Goal: Task Accomplishment & Management: Complete application form

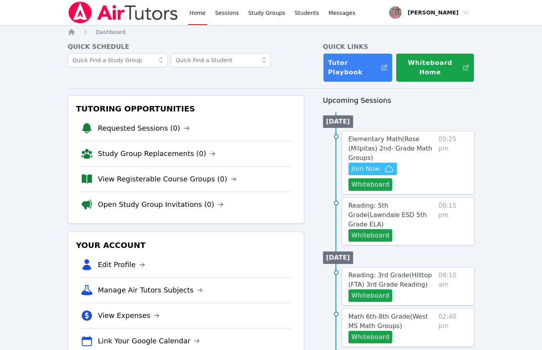
click at [63, 65] on div "Home Sessions Study Groups Students Messages Open user menu [PERSON_NAME] Open …" at bounding box center [271, 349] width 542 height 699
click at [379, 165] on span "Join Now" at bounding box center [366, 168] width 28 height 9
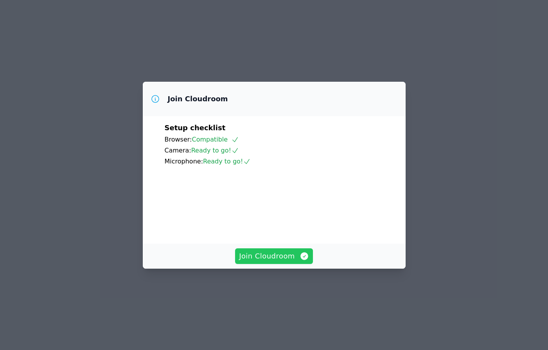
click at [285, 264] on button "Join Cloudroom" at bounding box center [274, 256] width 78 height 16
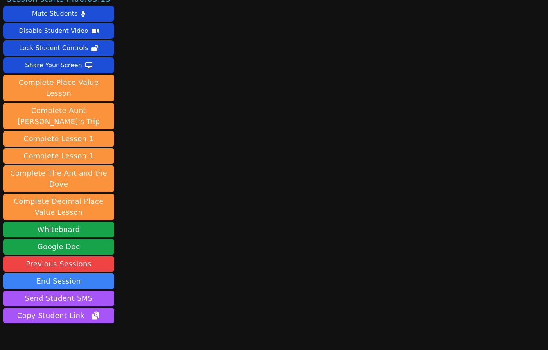
scroll to position [29, 0]
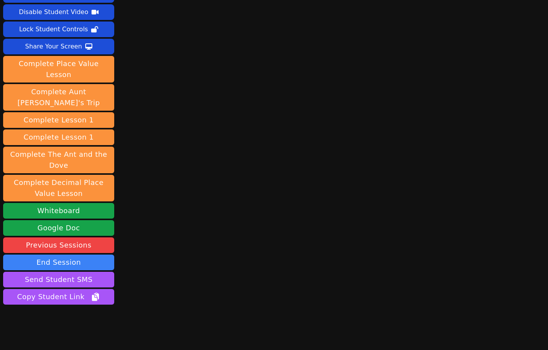
click at [63, 330] on video at bounding box center [58, 337] width 111 height 63
click at [176, 214] on div "Session starts in 00:02:26 Mute Students Disable Student Video Lock Student Con…" at bounding box center [274, 146] width 548 height 350
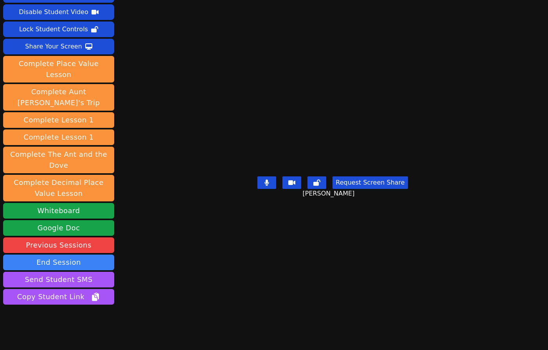
click at [211, 276] on main "Jasmine Le Request Screen Share Jasmine Le" at bounding box center [333, 146] width 244 height 350
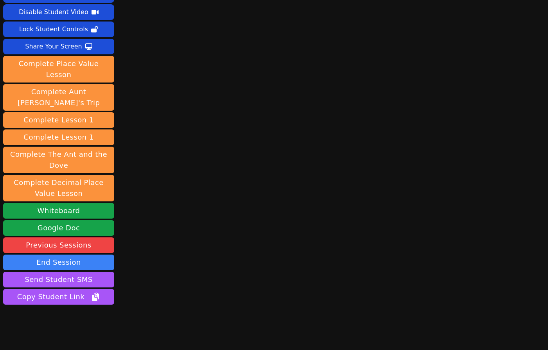
click at [153, 224] on div "Session ends in 00:42:22 Mute Students Disable Student Video Lock Student Contr…" at bounding box center [274, 146] width 548 height 350
click at [526, 183] on div "Session ends in 00:42:21 Mute Students Disable Student Video Lock Student Contr…" at bounding box center [274, 146] width 548 height 350
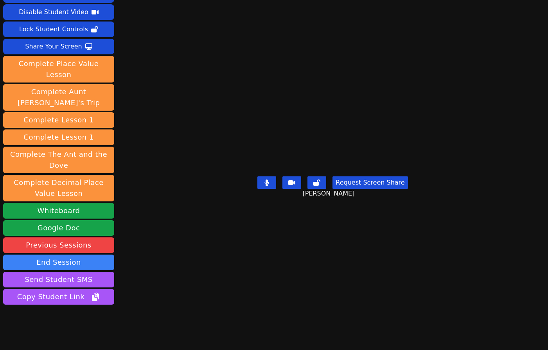
click at [129, 266] on div "Session ends in 00:42:04 Mute Students Disable Student Video Lock Student Contr…" at bounding box center [274, 146] width 548 height 350
click at [211, 287] on main "Jasmine Le Request Screen Share Jasmine Le" at bounding box center [333, 146] width 244 height 350
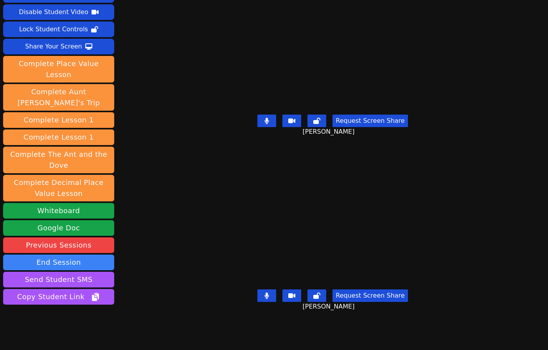
click at [160, 239] on div "Session ends in 00:40:38 Mute Students Disable Student Video Lock Student Contr…" at bounding box center [274, 146] width 548 height 350
click at [156, 195] on div "Session ends in 00:40:18 Mute Students Disable Student Video Lock Student Contr…" at bounding box center [274, 146] width 548 height 350
click at [147, 275] on div "Session ends in 00:40:11 Mute Students Disable Student Video Lock Student Contr…" at bounding box center [274, 146] width 548 height 350
click at [151, 251] on div "Session ends in 00:40:01 Mute Students Disable Student Video Lock Student Contr…" at bounding box center [274, 146] width 548 height 350
click at [171, 224] on div "Session ends in 00:39:36 Mute Students Disable Student Video Lock Student Contr…" at bounding box center [274, 146] width 548 height 350
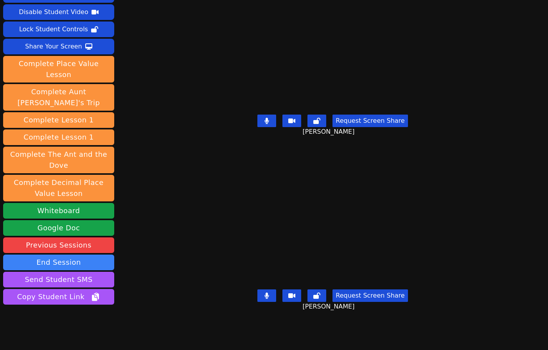
click at [140, 312] on div "Session ends in 00:37:51 Mute Students Disable Student Video Lock Student Contr…" at bounding box center [274, 146] width 548 height 350
click at [170, 273] on div "Session ends in 00:37:02 Mute Students Disable Student Video Lock Student Contr…" at bounding box center [274, 146] width 548 height 350
click at [211, 254] on div "[PERSON_NAME]" at bounding box center [333, 219] width 244 height 136
click at [211, 248] on div "[PERSON_NAME]" at bounding box center [333, 219] width 244 height 136
click at [164, 250] on div "Session ends in 00:36:03 Mute Students Disable Student Video Lock Student Contr…" at bounding box center [274, 146] width 548 height 350
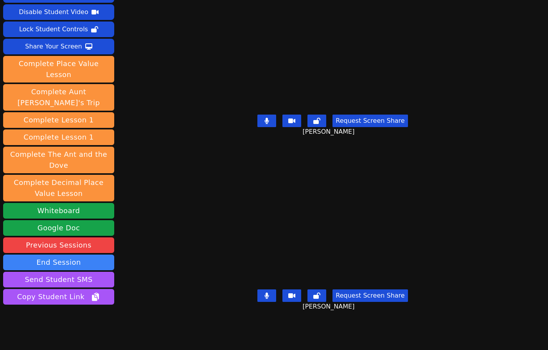
click at [138, 273] on div "Session ends in 00:35:47 Mute Students Disable Student Video Lock Student Contr…" at bounding box center [274, 146] width 548 height 350
click at [146, 247] on div "Session ends in 00:35:43 Mute Students Disable Student Video Lock Student Contr…" at bounding box center [274, 146] width 548 height 350
click at [211, 275] on div "[PERSON_NAME]" at bounding box center [333, 219] width 244 height 136
click at [154, 267] on div "Session ends in 00:35:01 Mute Students Disable Student Video Lock Student Contr…" at bounding box center [274, 146] width 548 height 350
click at [154, 299] on div "Session ends in 00:34:47 Mute Students Disable Student Video Lock Student Contr…" at bounding box center [274, 146] width 548 height 350
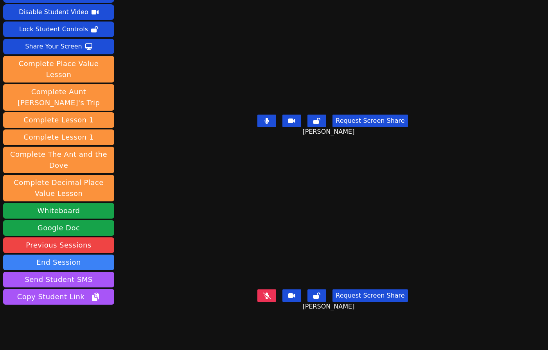
click at [151, 245] on div "Session ends in 00:34:17 Mute Students Disable Student Video Lock Student Contr…" at bounding box center [274, 146] width 548 height 350
click at [172, 224] on div "Session ends in 00:34:05 Mute Students Disable Student Video Lock Student Contr…" at bounding box center [274, 146] width 548 height 350
click at [138, 268] on div "Session ends in 00:33:29 Mute Students Disable Student Video Lock Student Contr…" at bounding box center [274, 146] width 548 height 350
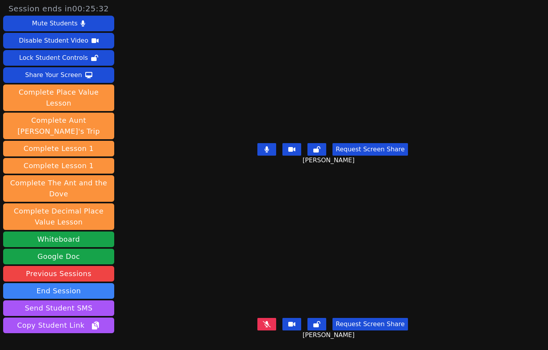
click at [168, 275] on div "Session ends in 00:25:32 Mute Students Disable Student Video Lock Student Contr…" at bounding box center [274, 175] width 548 height 350
click at [177, 91] on div "Session ends in 00:25:15 Mute Students Disable Student Video Lock Student Contr…" at bounding box center [274, 175] width 548 height 350
click at [211, 203] on div "[PERSON_NAME]" at bounding box center [333, 247] width 244 height 136
click at [268, 147] on icon at bounding box center [267, 149] width 8 height 6
click at [170, 164] on div "Session ends in 00:23:55 Mute Students Disable Student Video Lock Student Contr…" at bounding box center [274, 175] width 548 height 350
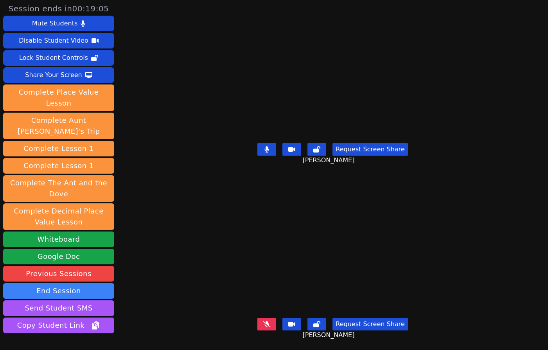
drag, startPoint x: 153, startPoint y: 119, endPoint x: 155, endPoint y: 86, distance: 32.9
click at [153, 119] on div "Session ends in 00:19:05 Mute Students Disable Student Video Lock Student Contr…" at bounding box center [274, 175] width 548 height 350
click at [160, 202] on div "Session ends in 00:16:31 Mute Students Disable Student Video Lock Student Contr…" at bounding box center [274, 175] width 548 height 350
click at [151, 225] on div "Session ends in 00:15:26 Mute Students Disable Student Video Lock Student Contr…" at bounding box center [274, 175] width 548 height 350
click at [175, 281] on div "Session ends in 00:15:23 Mute Students Disable Student Video Lock Student Contr…" at bounding box center [274, 175] width 548 height 350
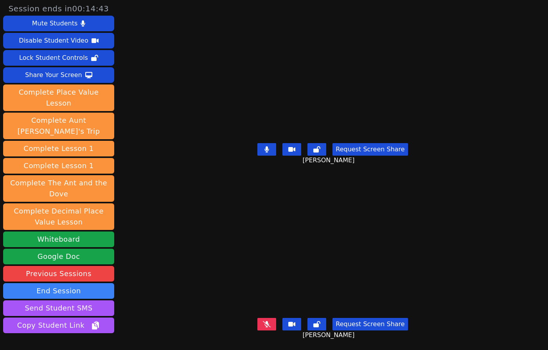
click at [211, 280] on div "[PERSON_NAME]" at bounding box center [333, 247] width 244 height 136
click at [175, 249] on div "Session ends in 00:14:38 Mute Students Disable Student Video Lock Student Contr…" at bounding box center [274, 175] width 548 height 350
click at [166, 210] on div "Session ends in 00:13:34 Mute Students Disable Student Video Lock Student Contr…" at bounding box center [274, 175] width 548 height 350
click at [169, 169] on div "Session ends in 00:13:14 Mute Students Disable Student Video Lock Student Contr…" at bounding box center [274, 175] width 548 height 350
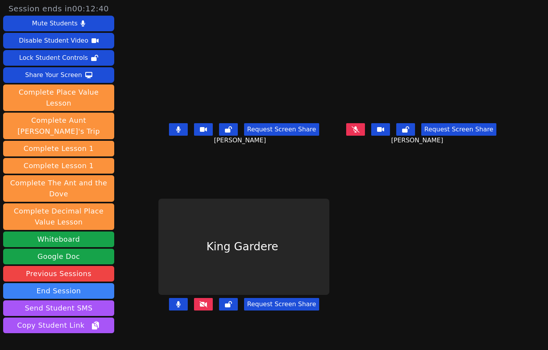
click at [158, 322] on div "Request Screen Share" at bounding box center [243, 310] width 171 height 31
click at [160, 326] on div "Request Screen Share" at bounding box center [243, 310] width 171 height 31
click at [194, 311] on button at bounding box center [203, 304] width 19 height 13
click at [194, 310] on button at bounding box center [203, 304] width 19 height 13
click at [188, 326] on div "Request Screen Share" at bounding box center [243, 310] width 171 height 31
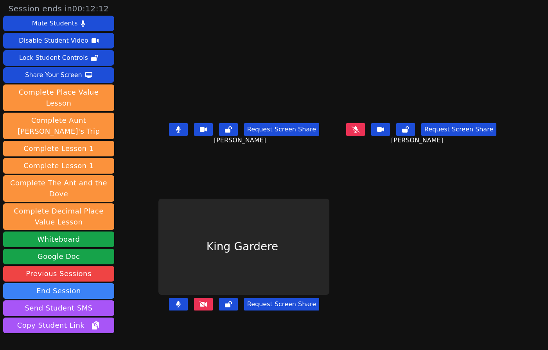
click at [188, 326] on div "Request Screen Share" at bounding box center [243, 310] width 171 height 31
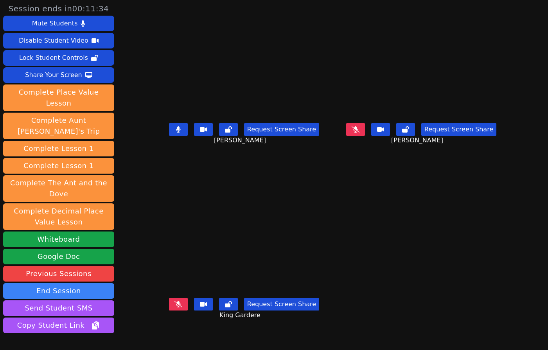
click at [169, 305] on button at bounding box center [178, 304] width 19 height 13
click at [359, 133] on icon at bounding box center [356, 129] width 8 height 6
click at [169, 136] on button at bounding box center [178, 129] width 19 height 13
click at [365, 136] on button at bounding box center [355, 129] width 19 height 13
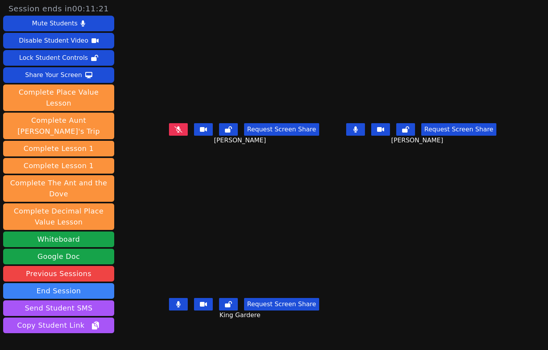
click at [174, 133] on icon at bounding box center [178, 129] width 8 height 6
click at [176, 133] on icon at bounding box center [178, 129] width 5 height 6
click at [358, 133] on icon at bounding box center [355, 129] width 5 height 6
click at [158, 335] on div "King Gardere Request Screen Share King Gardere" at bounding box center [243, 262] width 171 height 175
click at [176, 307] on icon at bounding box center [178, 304] width 4 height 6
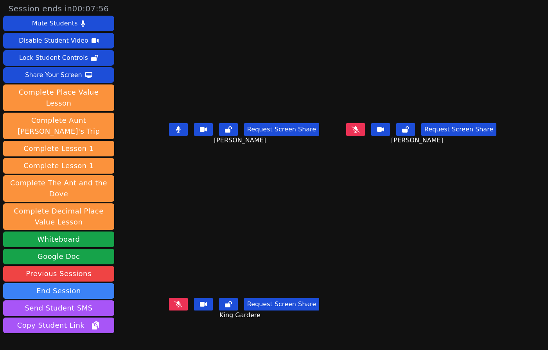
click at [158, 326] on div "Request Screen Share King Gardere" at bounding box center [243, 310] width 171 height 31
click at [230, 341] on div "King Gardere Request Screen Share King Gardere" at bounding box center [243, 262] width 171 height 175
click at [164, 332] on div "King Gardere Request Screen Share King Gardere" at bounding box center [243, 262] width 171 height 175
click at [174, 307] on icon at bounding box center [178, 304] width 8 height 6
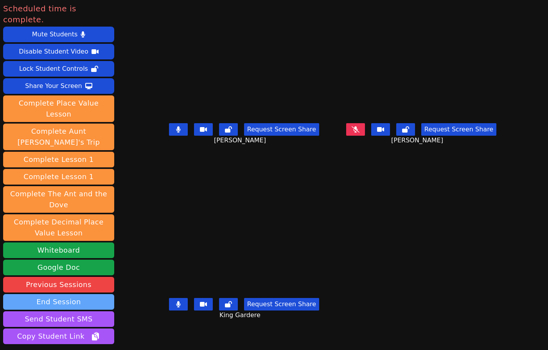
click at [92, 294] on button "End Session" at bounding box center [58, 302] width 111 height 16
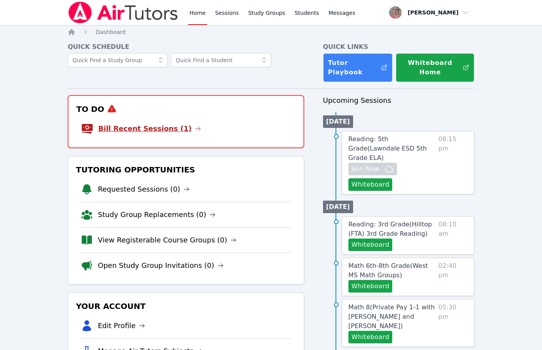
click at [145, 126] on link "Bill Recent Sessions (1)" at bounding box center [149, 128] width 103 height 11
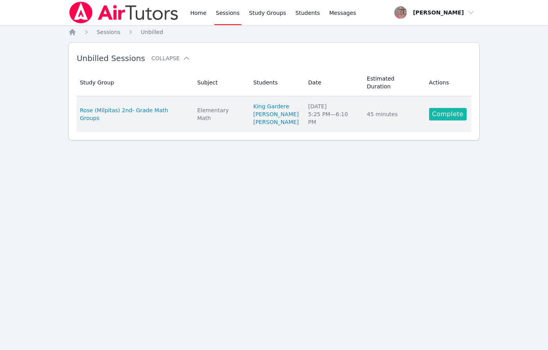
click at [444, 109] on link "Complete" at bounding box center [448, 114] width 38 height 13
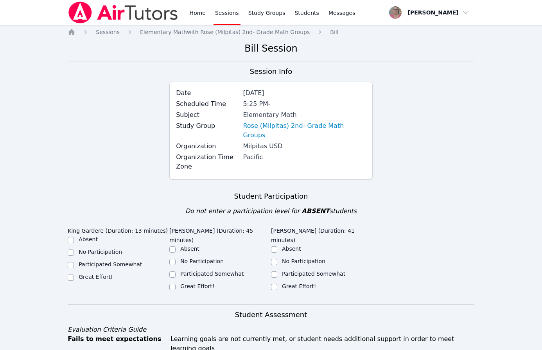
click at [93, 273] on div "Great Effort!" at bounding box center [96, 277] width 34 height 8
click at [96, 274] on label "Great Effort!" at bounding box center [96, 277] width 34 height 6
click at [74, 275] on input "Great Effort!" at bounding box center [71, 278] width 6 height 6
checkbox input "true"
click at [205, 283] on label "Great Effort!" at bounding box center [197, 286] width 34 height 6
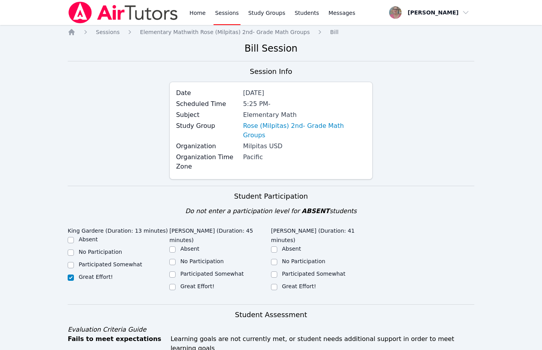
click at [176, 284] on input "Great Effort!" at bounding box center [172, 287] width 6 height 6
checkbox input "true"
click at [296, 283] on label "Great Effort!" at bounding box center [299, 286] width 34 height 6
click at [277, 284] on input "Great Effort!" at bounding box center [274, 287] width 6 height 6
checkbox input "true"
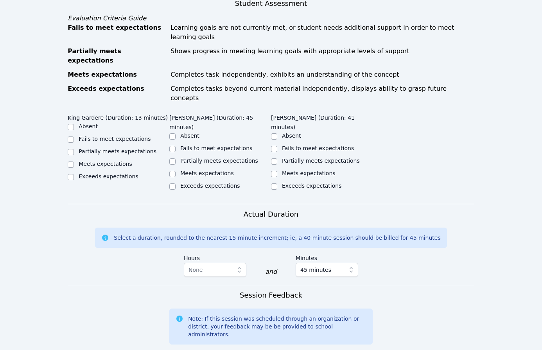
scroll to position [310, 0]
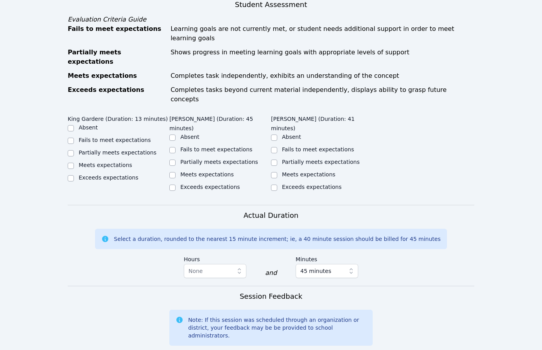
click at [314, 171] on label "Meets expectations" at bounding box center [309, 174] width 54 height 6
click at [277, 172] on input "Meets expectations" at bounding box center [274, 175] width 6 height 6
checkbox input "true"
click at [196, 159] on label "Partially meets expectations" at bounding box center [219, 162] width 78 height 6
click at [176, 160] on input "Partially meets expectations" at bounding box center [172, 163] width 6 height 6
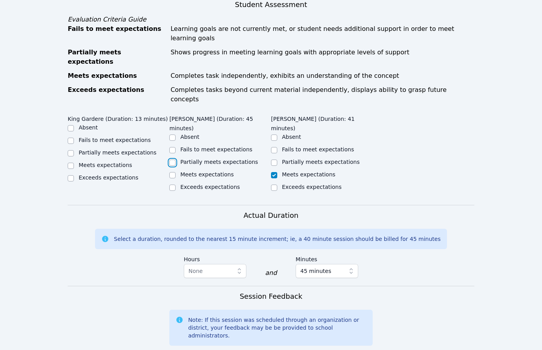
checkbox input "true"
click at [93, 162] on label "Meets expectations" at bounding box center [106, 165] width 54 height 6
click at [74, 163] on input "Meets expectations" at bounding box center [71, 166] width 6 height 6
checkbox input "true"
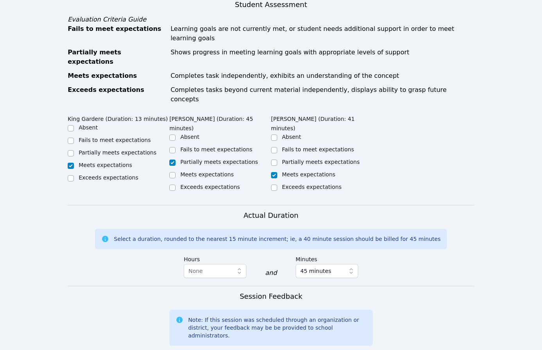
type textarea "[PERSON_NAME] struggled with rounding numbers and with writing numbers in diffe…"
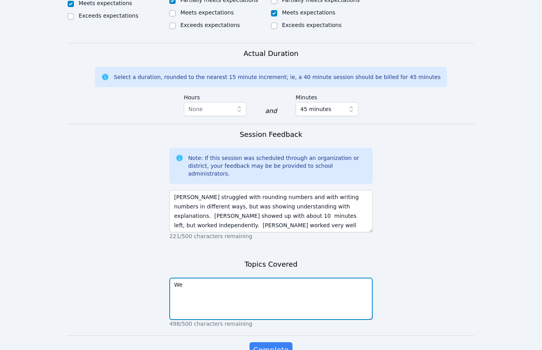
type textarea "W"
type textarea "A"
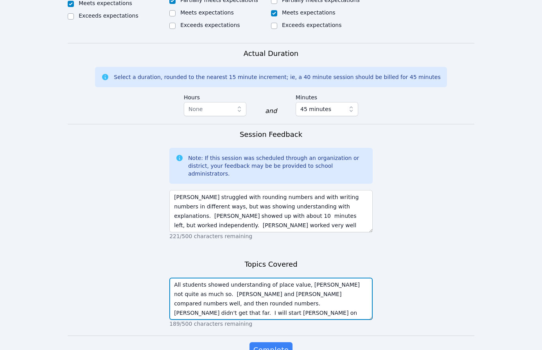
scroll to position [6, 0]
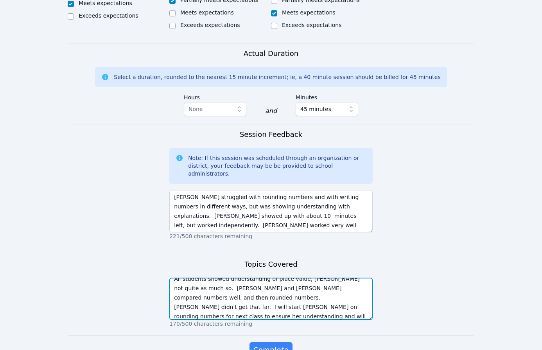
type textarea "All students showed understanding of place value, [PERSON_NAME] not quite as mu…"
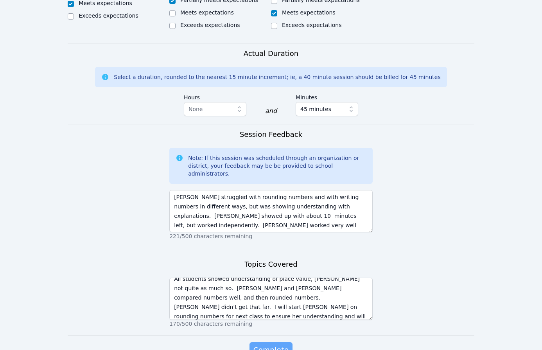
drag, startPoint x: 277, startPoint y: 316, endPoint x: 277, endPoint y: 305, distance: 11.7
click at [277, 345] on span "Complete" at bounding box center [270, 350] width 35 height 11
